Goal: Task Accomplishment & Management: Manage account settings

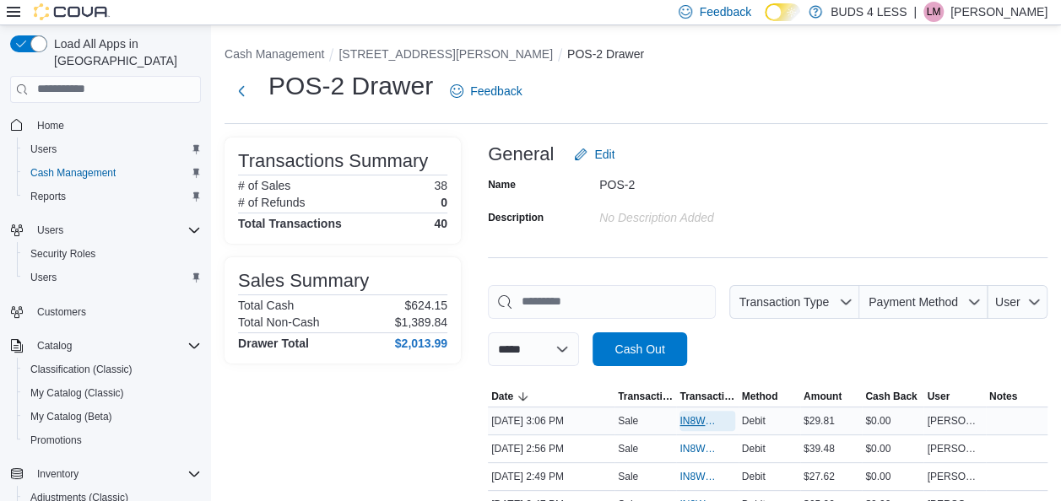
click at [706, 424] on span "IN8W07-746230" at bounding box center [698, 421] width 38 height 14
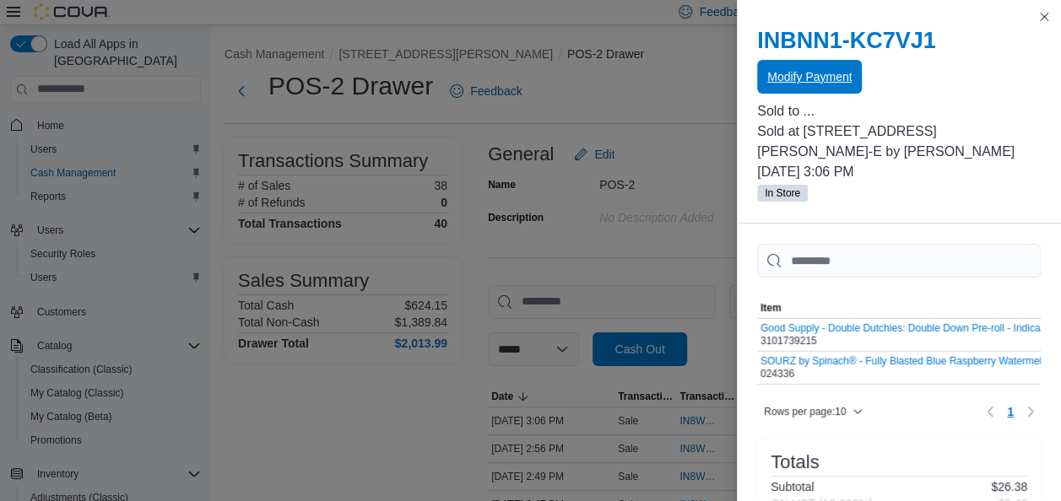
click at [830, 81] on span "Modify Payment" at bounding box center [809, 76] width 84 height 17
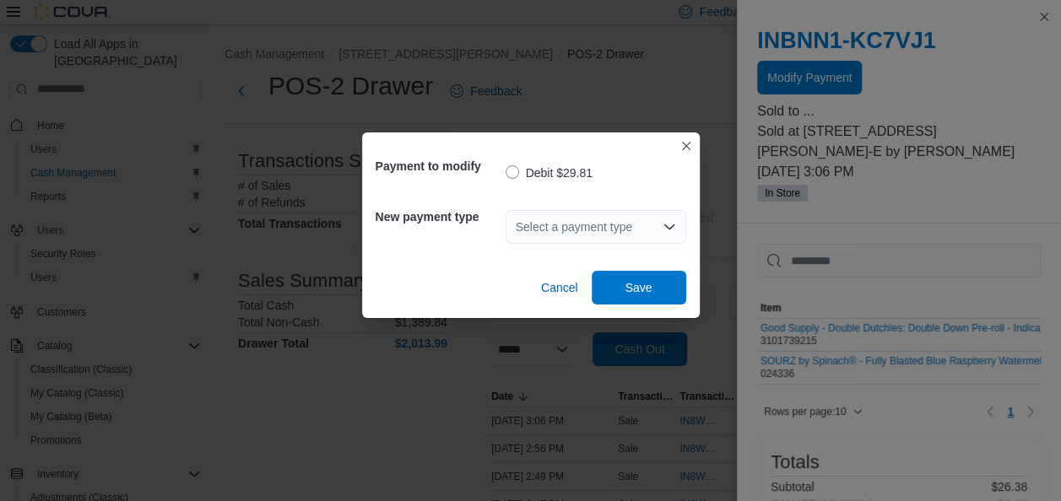
click at [675, 226] on div "Select a payment type" at bounding box center [596, 227] width 181 height 34
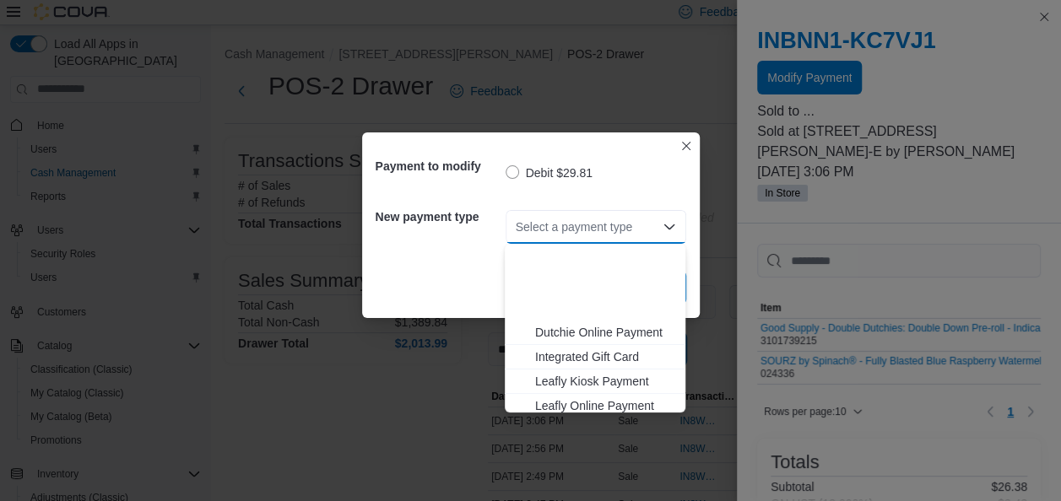
scroll to position [223, 0]
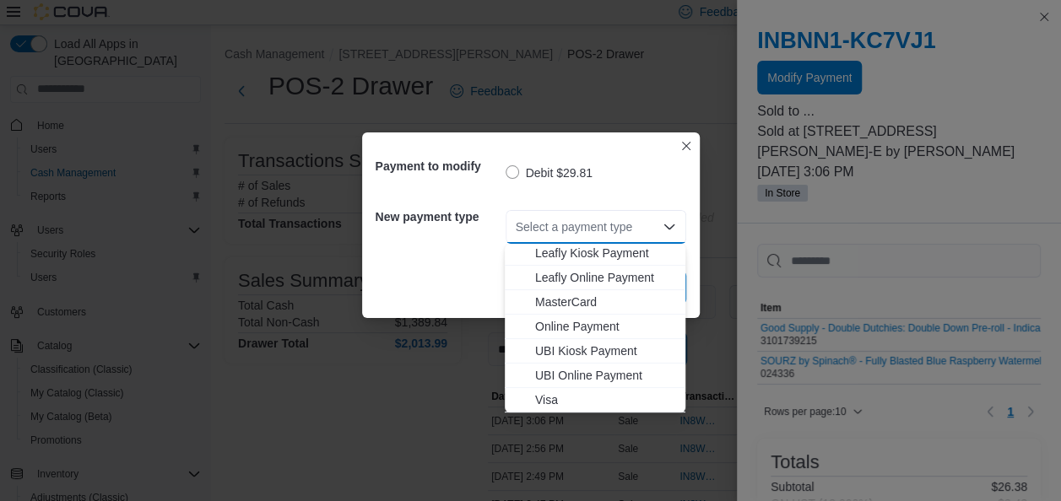
drag, startPoint x: 590, startPoint y: 410, endPoint x: 627, endPoint y: 334, distance: 84.6
click at [592, 409] on button "Visa" at bounding box center [595, 400] width 181 height 24
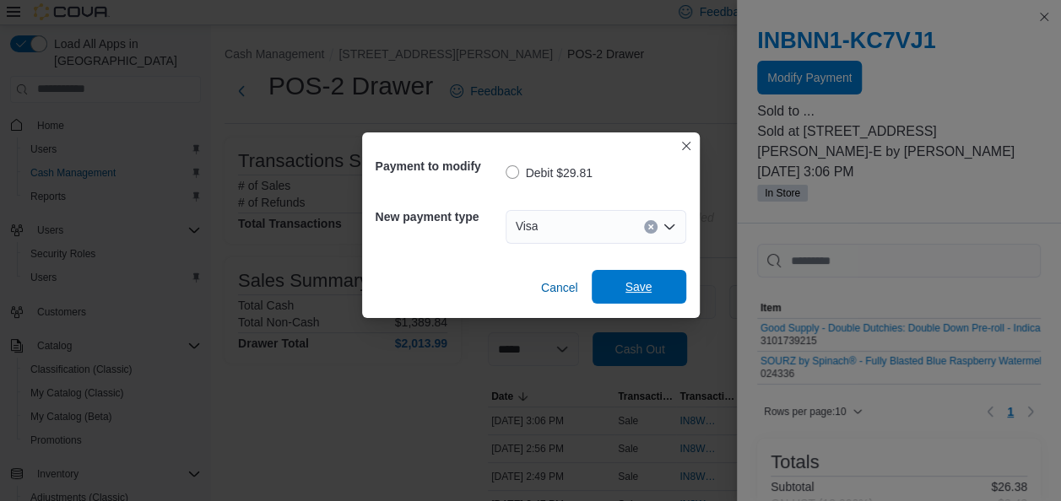
click at [642, 284] on span "Save" at bounding box center [638, 287] width 27 height 17
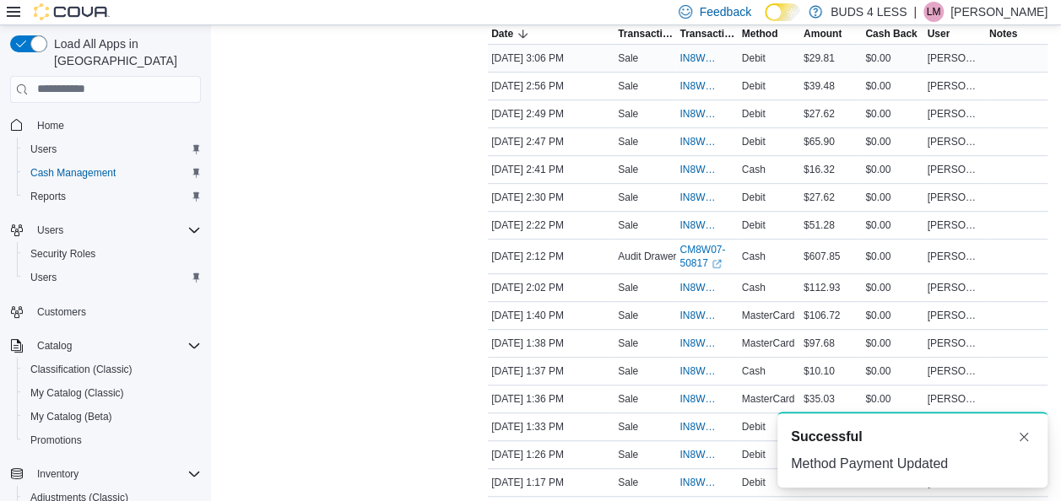
scroll to position [361, 0]
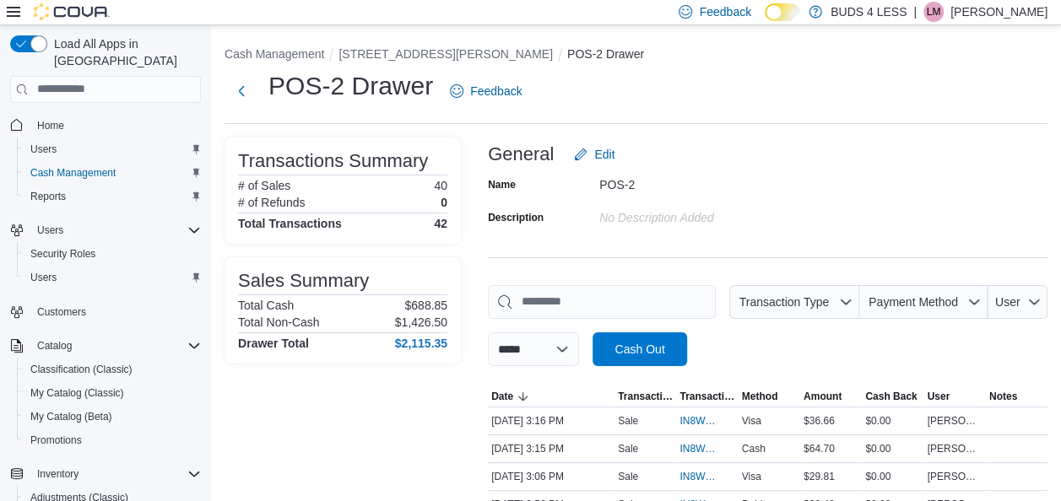
click at [1022, 11] on p "Lauren Mallett" at bounding box center [998, 12] width 97 height 20
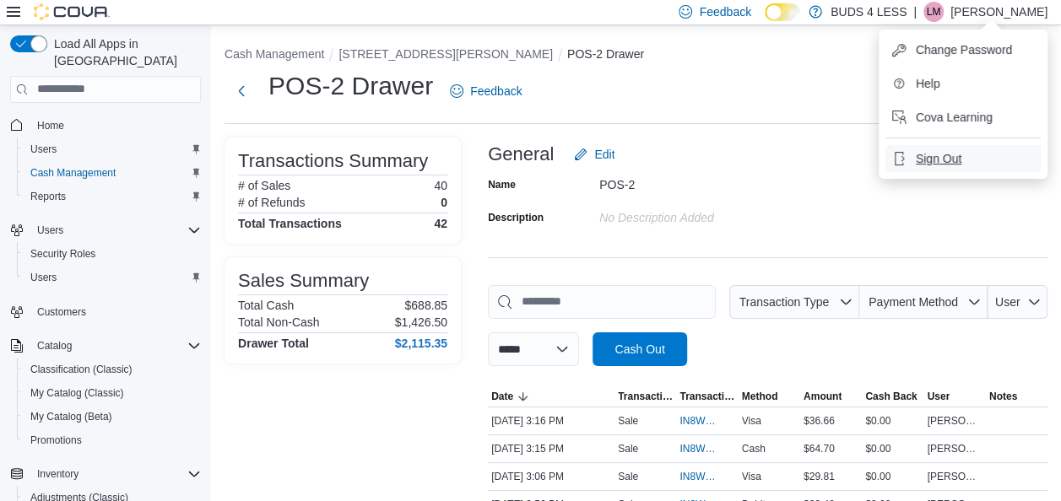
drag, startPoint x: 945, startPoint y: 165, endPoint x: 830, endPoint y: 78, distance: 144.0
click at [945, 164] on span "Sign Out" at bounding box center [939, 158] width 46 height 17
